Goal: Task Accomplishment & Management: Manage account settings

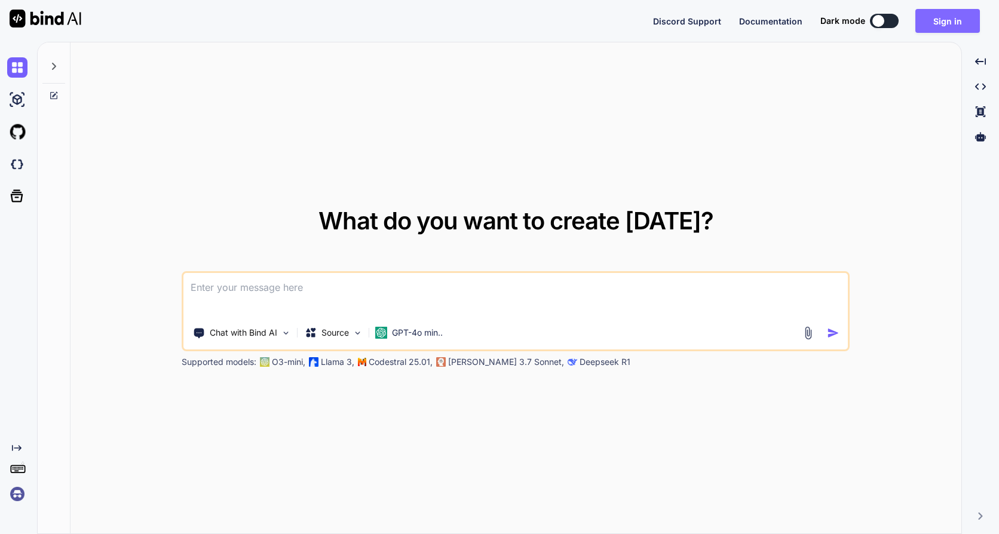
click at [940, 18] on button "Sign in" at bounding box center [947, 21] width 65 height 24
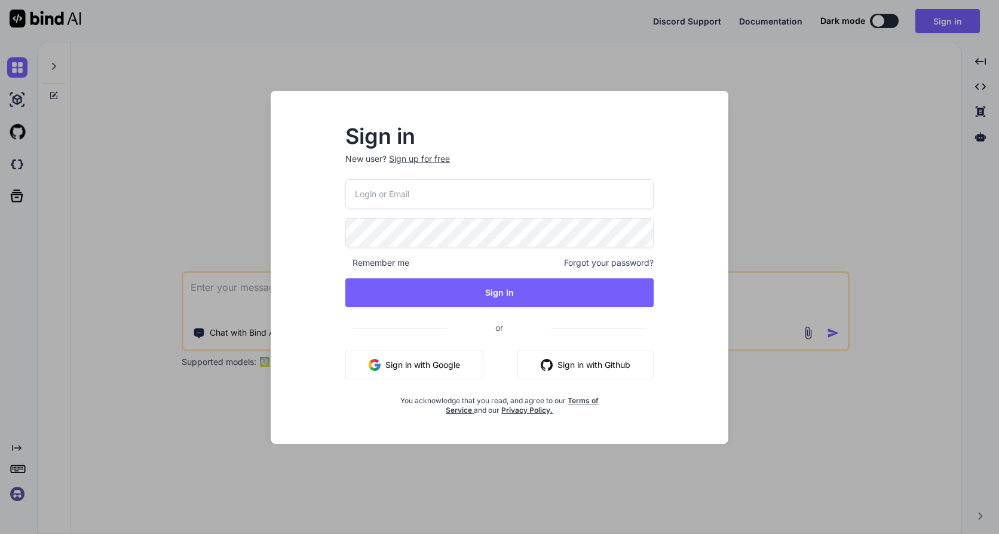
click at [555, 197] on input "email" at bounding box center [499, 193] width 308 height 29
type input "accounts@digitalnetwork.com.au"
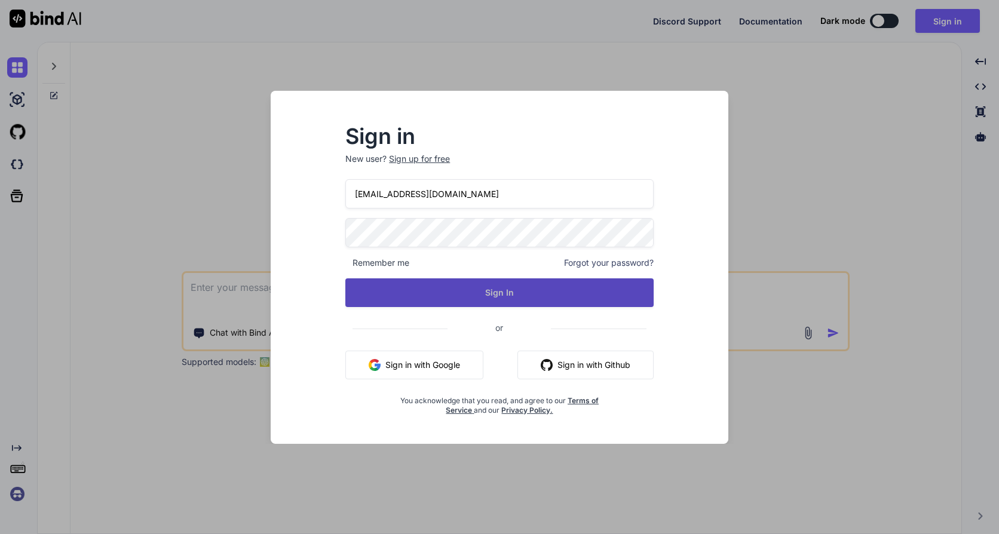
click at [468, 291] on button "Sign In" at bounding box center [499, 292] width 308 height 29
click at [467, 292] on button "Sign In" at bounding box center [499, 292] width 308 height 29
